Goal: Check status

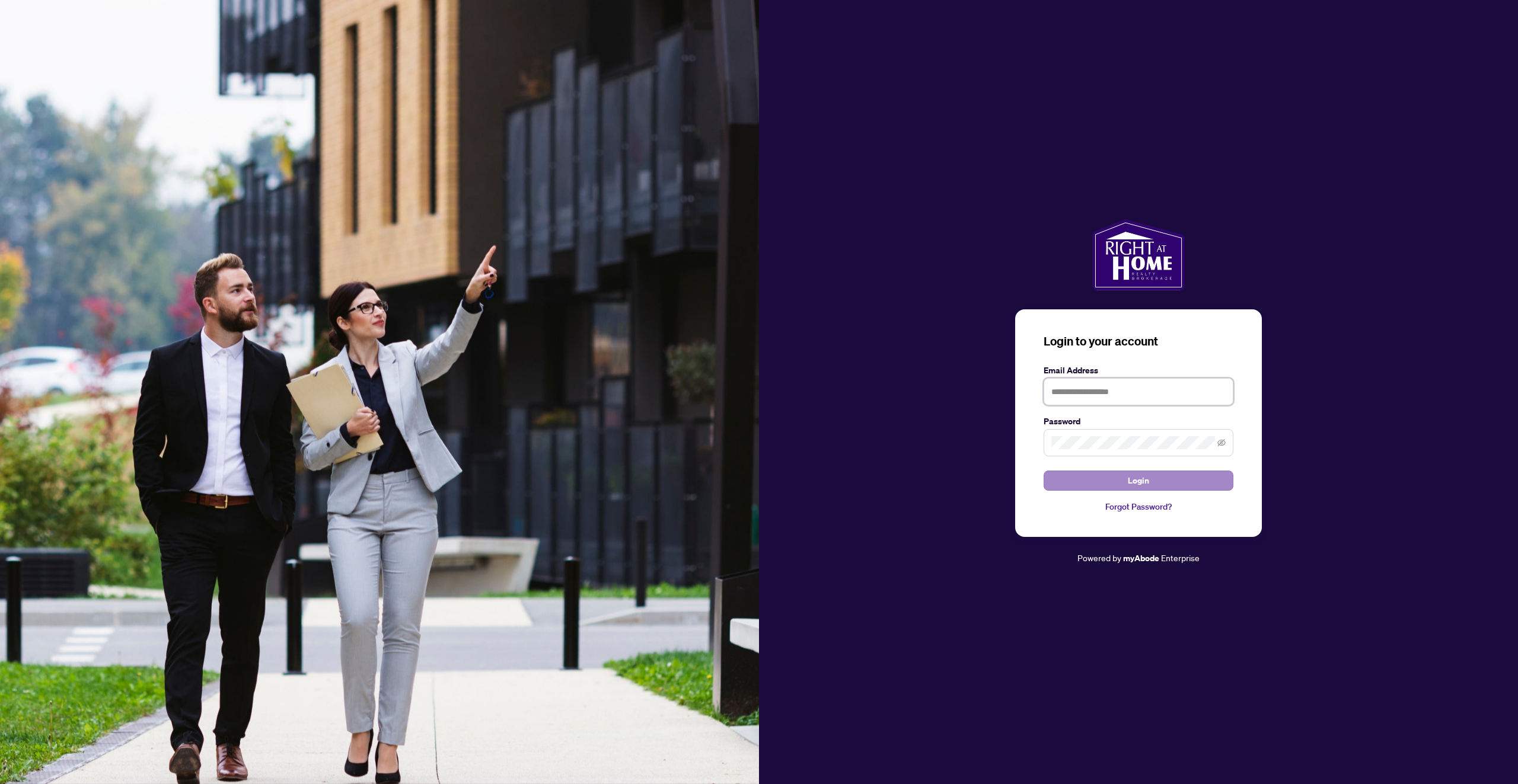
type input "**********"
click at [1162, 476] on button "Login" at bounding box center [1137, 480] width 189 height 20
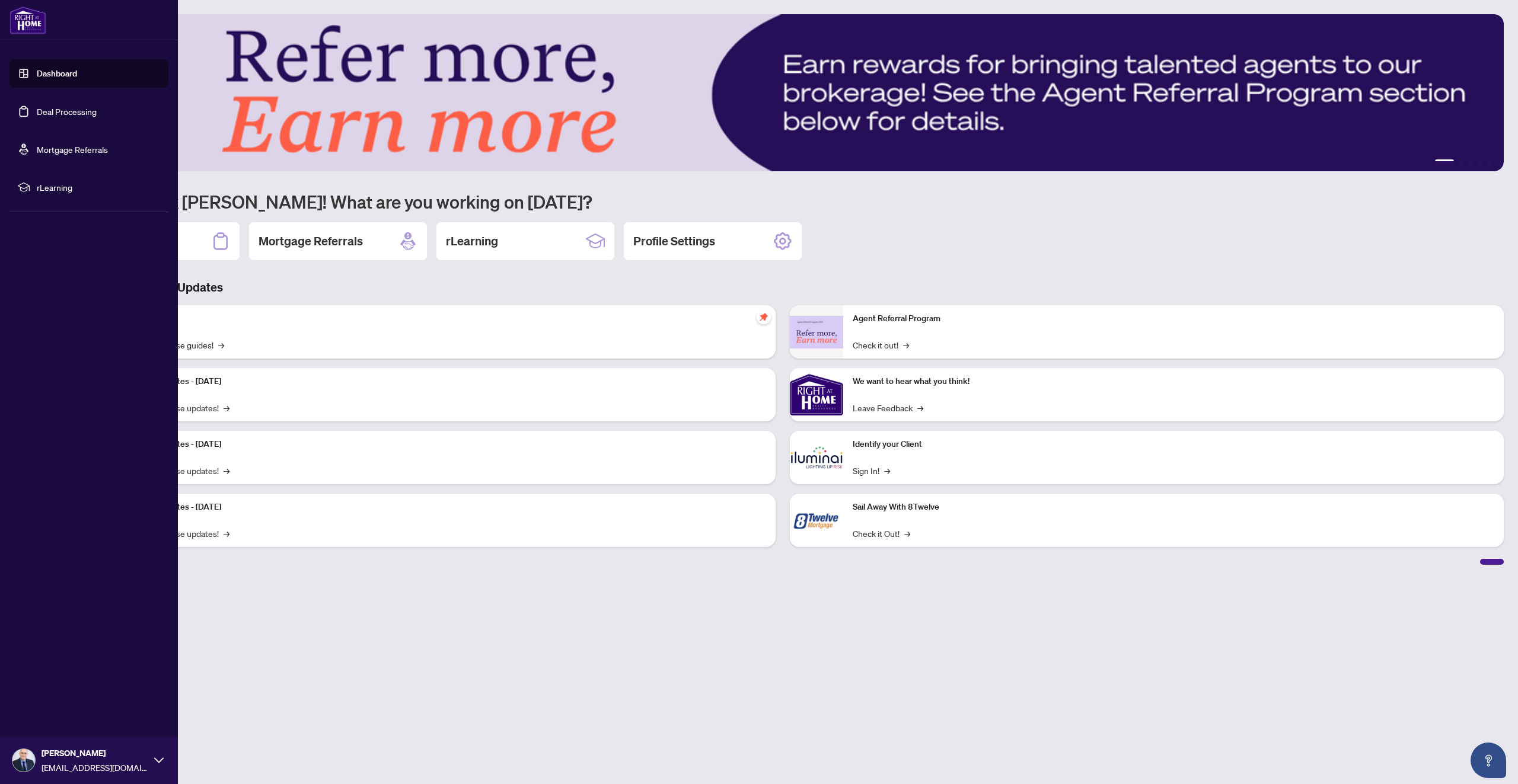
click at [55, 110] on link "Deal Processing" at bounding box center [66, 110] width 60 height 11
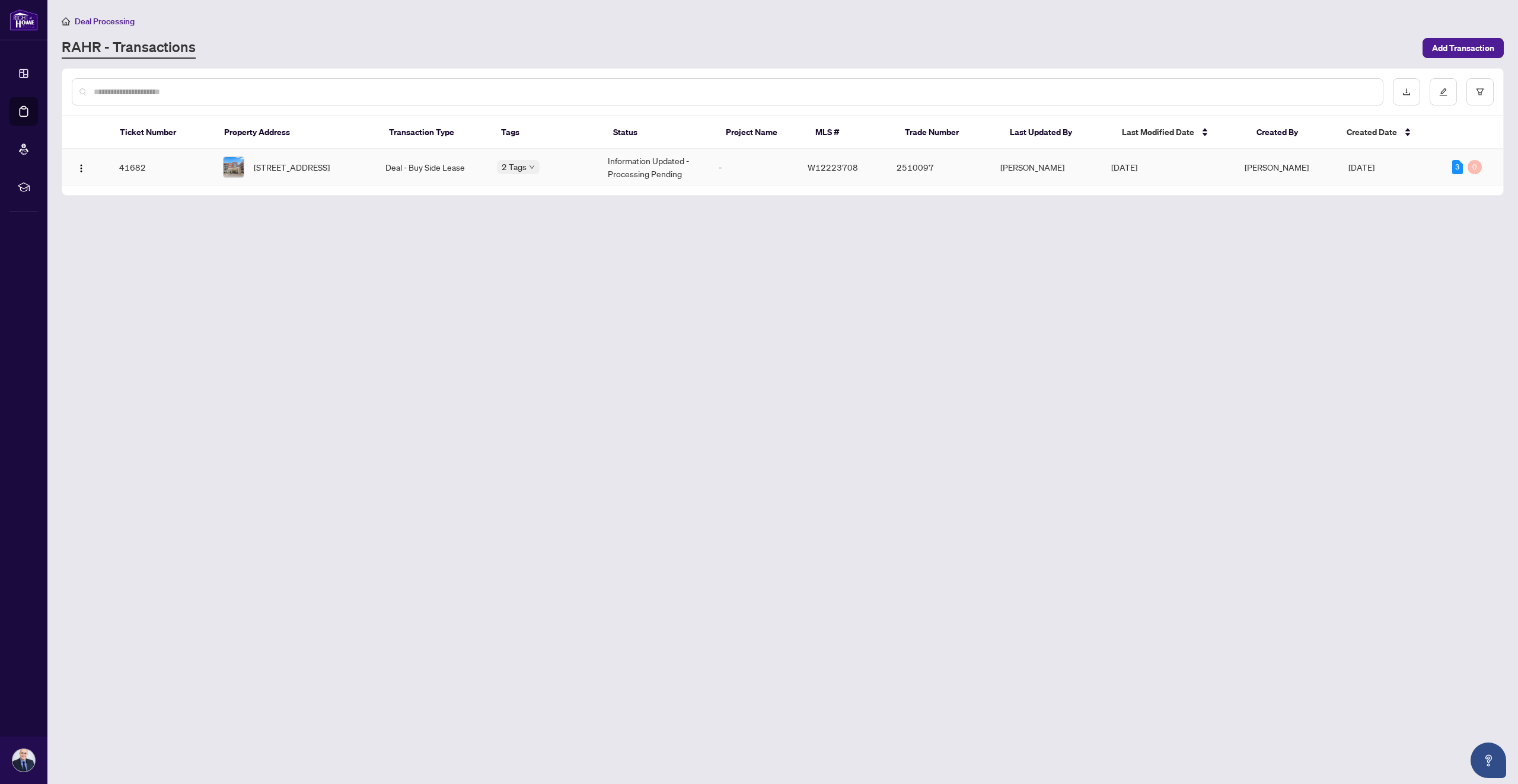
click at [642, 176] on td "Information Updated - Processing Pending" at bounding box center [653, 167] width 111 height 37
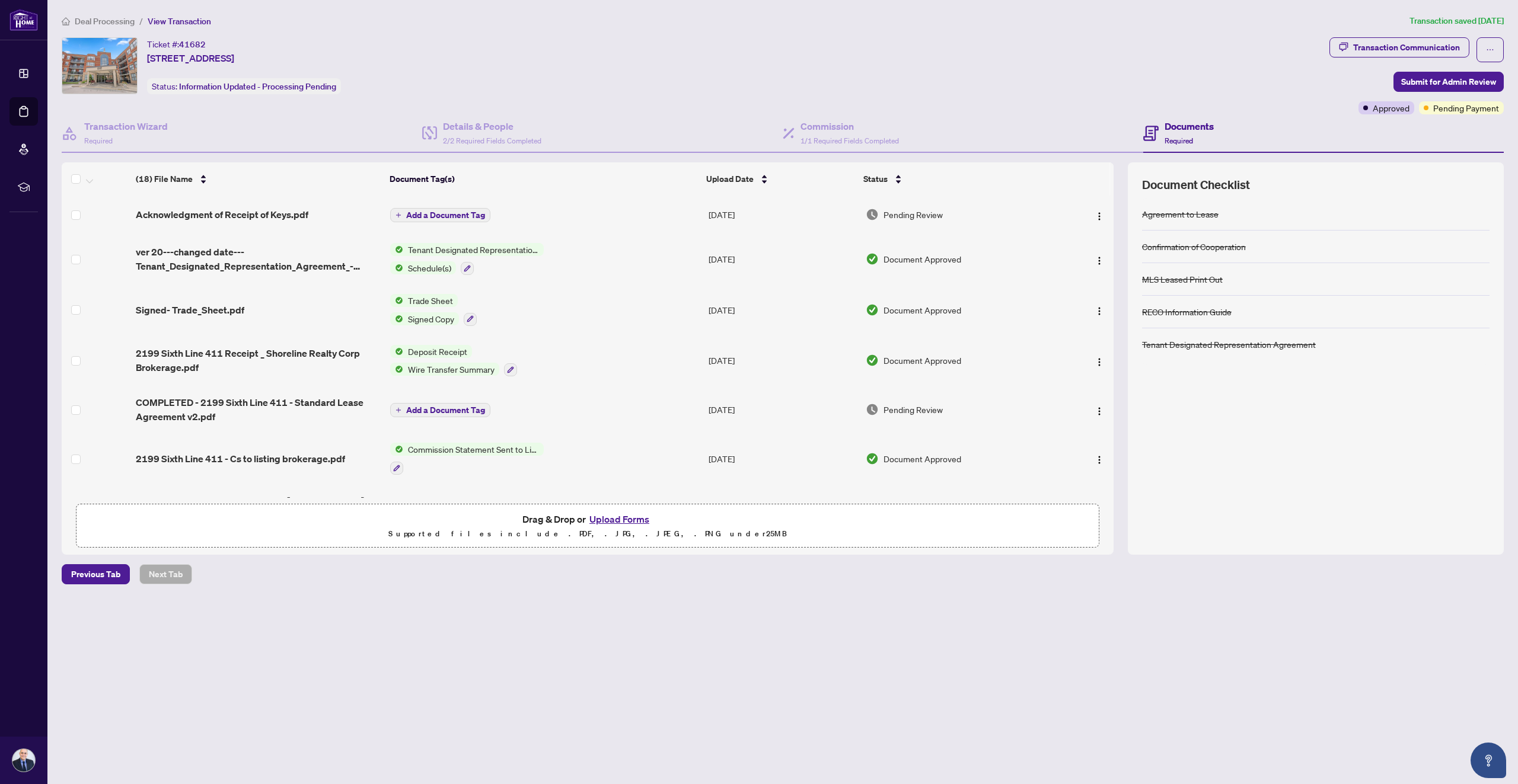
drag, startPoint x: 146, startPoint y: 39, endPoint x: 380, endPoint y: 60, distance: 234.9
click at [390, 58] on div "Ticket #: 41682 [STREET_ADDRESS] Status: Information Updated - Processing Pendi…" at bounding box center [693, 65] width 1263 height 57
copy div "Ticket #: 41682 [STREET_ADDRESS]"
drag, startPoint x: 1374, startPoint y: 106, endPoint x: 1500, endPoint y: 106, distance: 126.0
click at [1500, 106] on div "Approved Pending Payment" at bounding box center [1431, 108] width 145 height 13
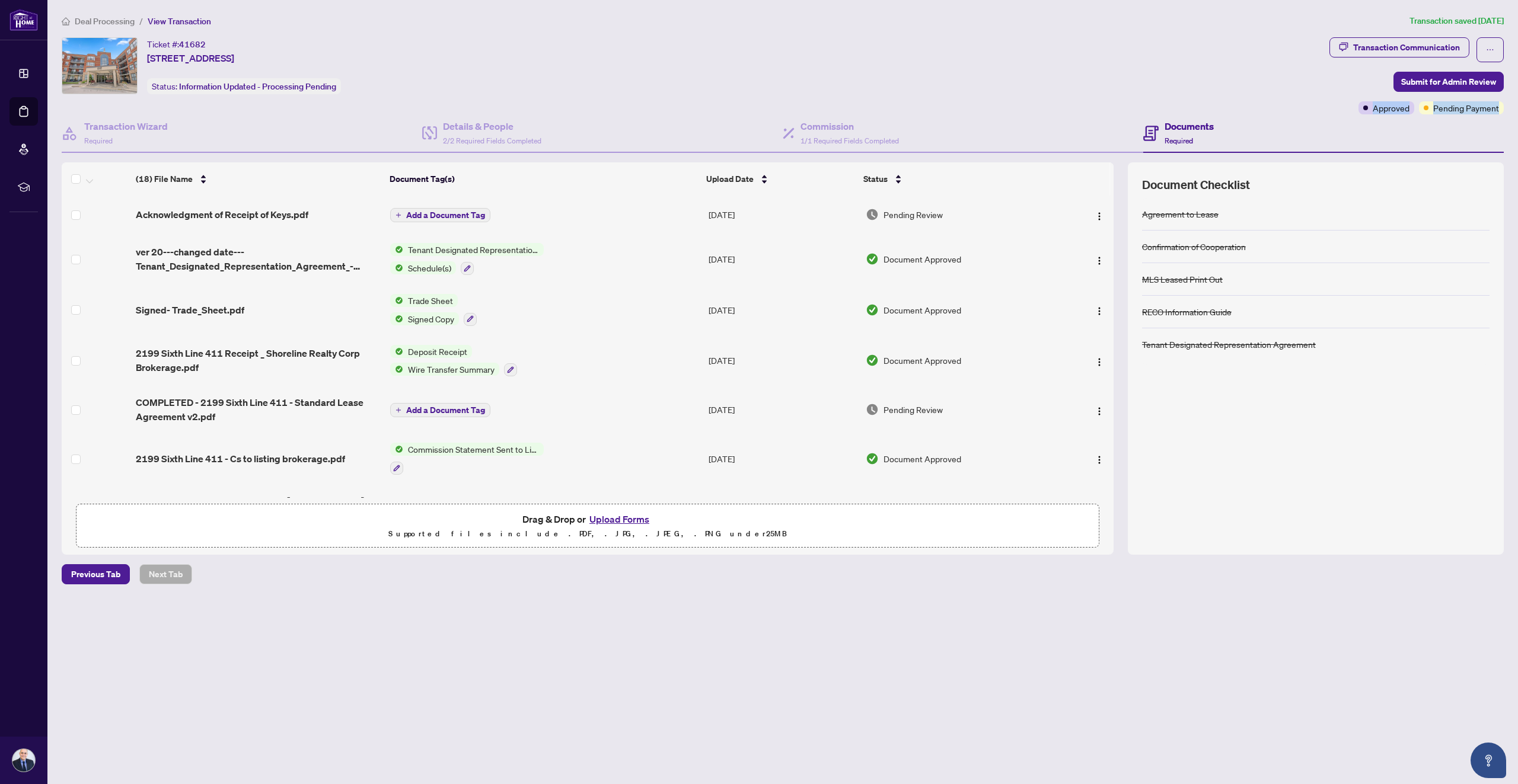
copy div "Approved Pending Payment"
